Goal: Find specific page/section: Find specific page/section

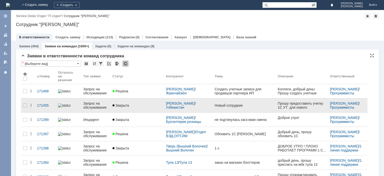
scroll to position [25, 0]
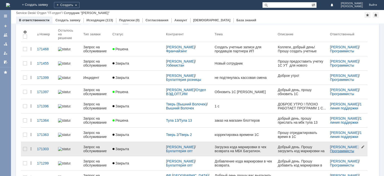
click at [336, 152] on link "Программисты" at bounding box center [342, 151] width 24 height 4
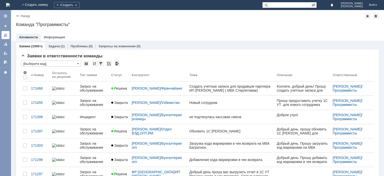
click at [6, 34] on div at bounding box center [6, 35] width 4 height 4
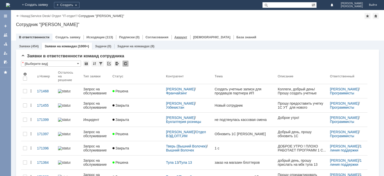
click at [175, 39] on link "Аккаунт" at bounding box center [181, 37] width 13 height 4
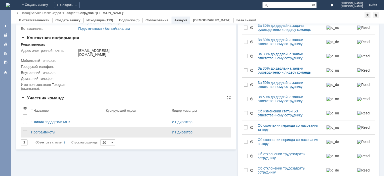
click at [48, 134] on div "Программисты" at bounding box center [66, 132] width 71 height 4
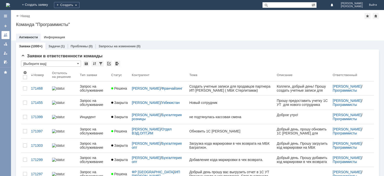
click at [9, 36] on link at bounding box center [6, 35] width 8 height 8
